Goal: Check status: Check status

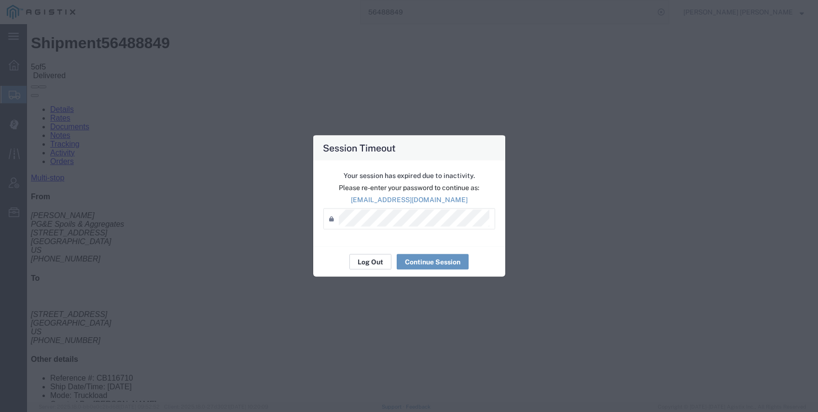
click at [373, 261] on button "Log Out" at bounding box center [370, 261] width 42 height 15
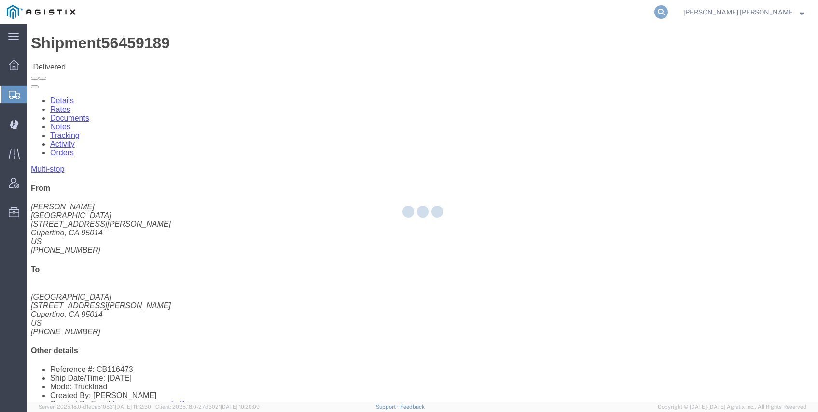
click at [668, 14] on icon at bounding box center [661, 12] width 14 height 14
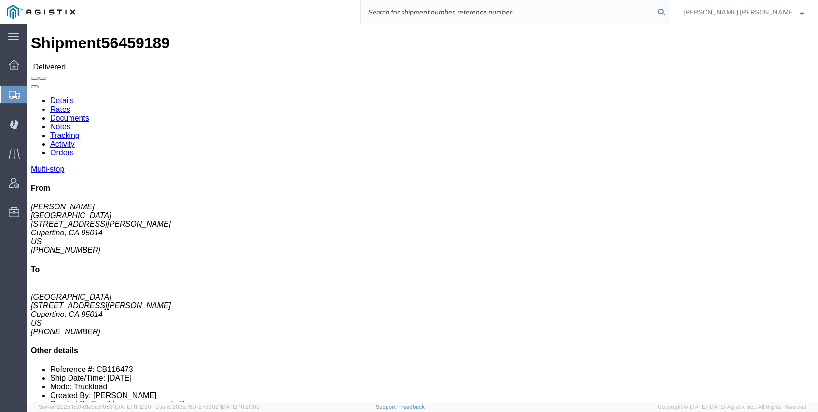
click at [654, 13] on input "search" at bounding box center [507, 11] width 293 height 23
paste input "56459208"
type input "56459208"
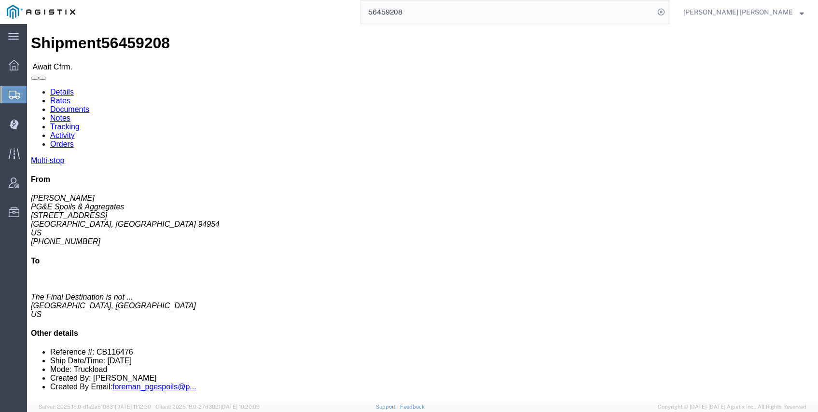
click link "Tracking"
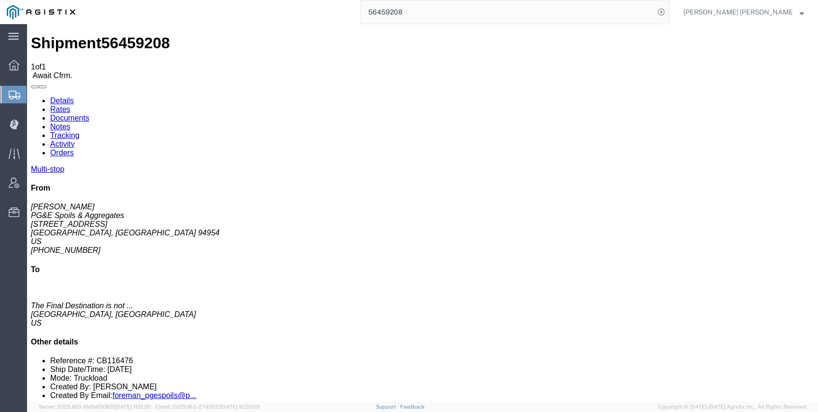
click at [89, 114] on link "Documents" at bounding box center [69, 118] width 39 height 8
click at [52, 97] on link "Details" at bounding box center [62, 101] width 24 height 8
